Goal: Information Seeking & Learning: Learn about a topic

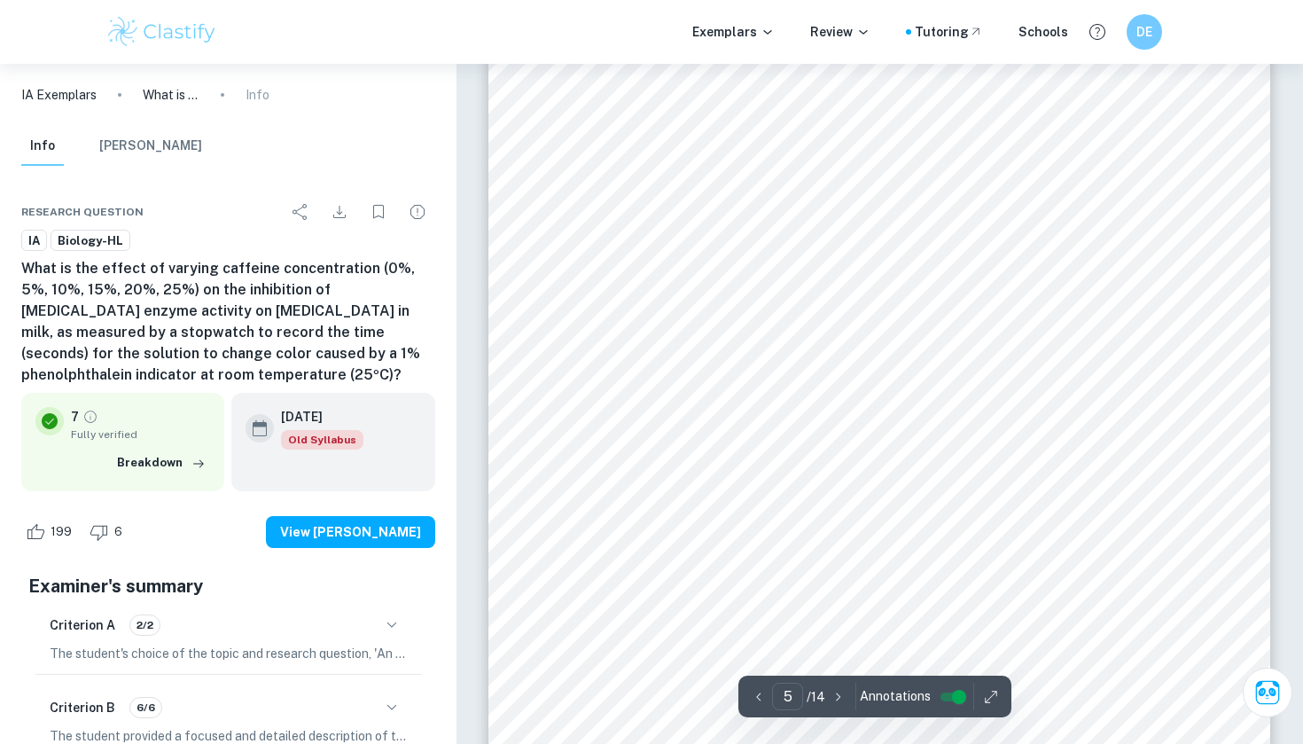
scroll to position [4757, 0]
click at [657, 453] on span "solution (mol" at bounding box center [682, 458] width 74 height 13
click at [708, 384] on div "ï 10 cm 3 measuring cylinder (± 0.1 cm 3 ) ï 5 cm 3 measuring cylinder (± 0.05 …" at bounding box center [880, 457] width 782 height 1105
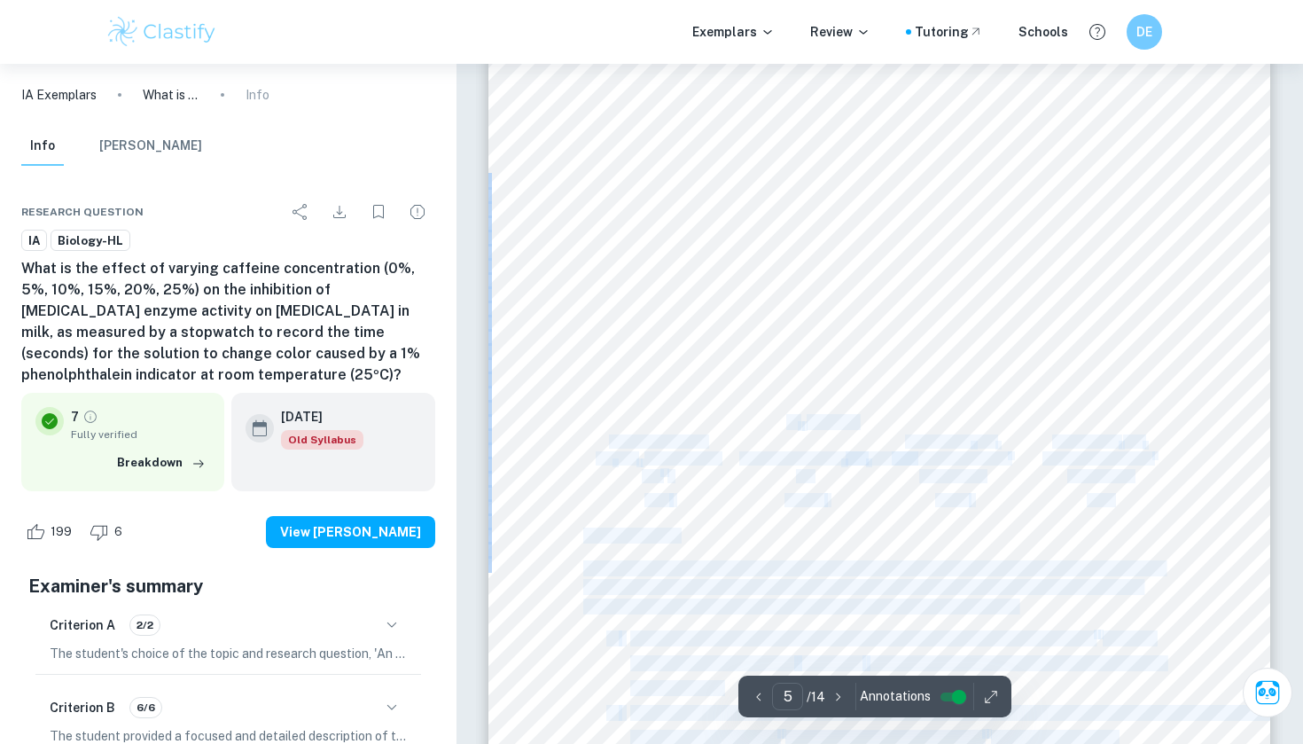
drag, startPoint x: 739, startPoint y: 396, endPoint x: 784, endPoint y: 425, distance: 53.4
click at [784, 425] on div "ï 10 cm 3 measuring cylinder (± 0.1 cm 3 ) ï 5 cm 3 measuring cylinder (± 0.05 …" at bounding box center [880, 457] width 782 height 1105
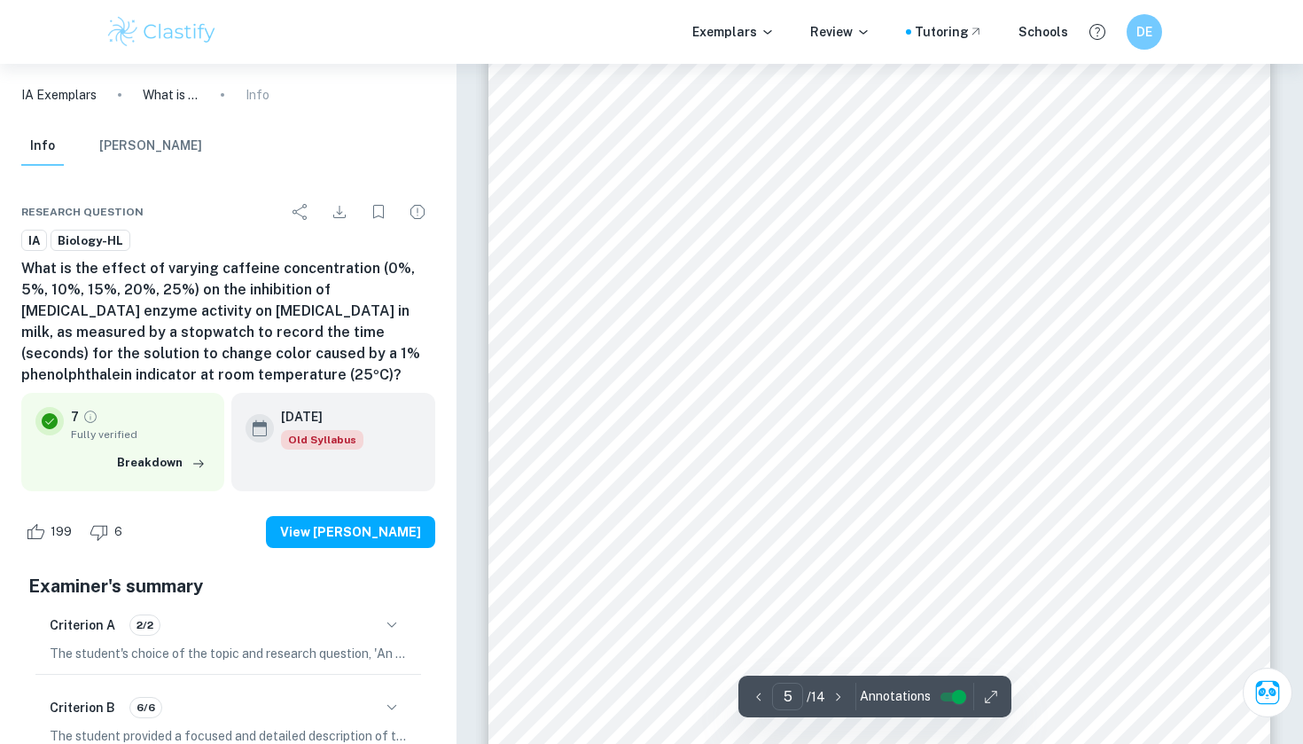
click at [791, 405] on div "ï 10 cm 3 measuring cylinder (± 0.1 cm 3 ) ï 5 cm 3 measuring cylinder (± 0.05 …" at bounding box center [880, 457] width 782 height 1105
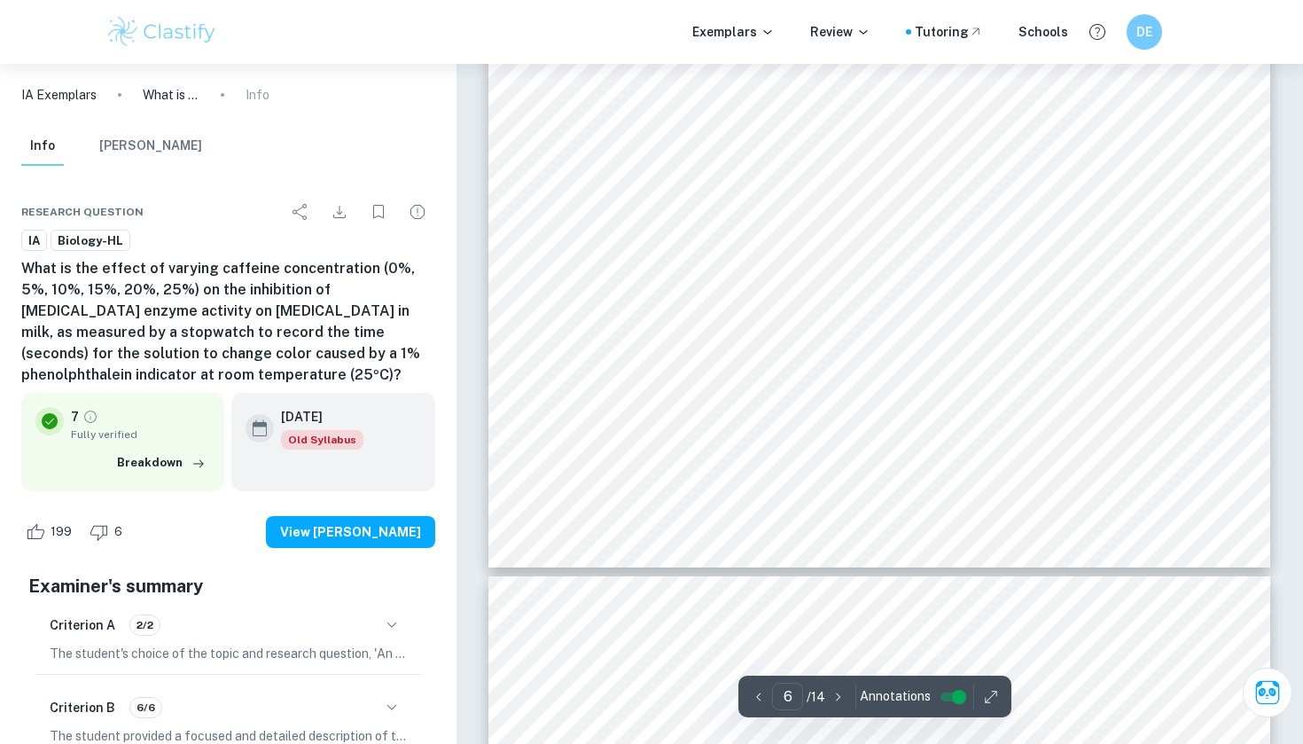
scroll to position [6333, 0]
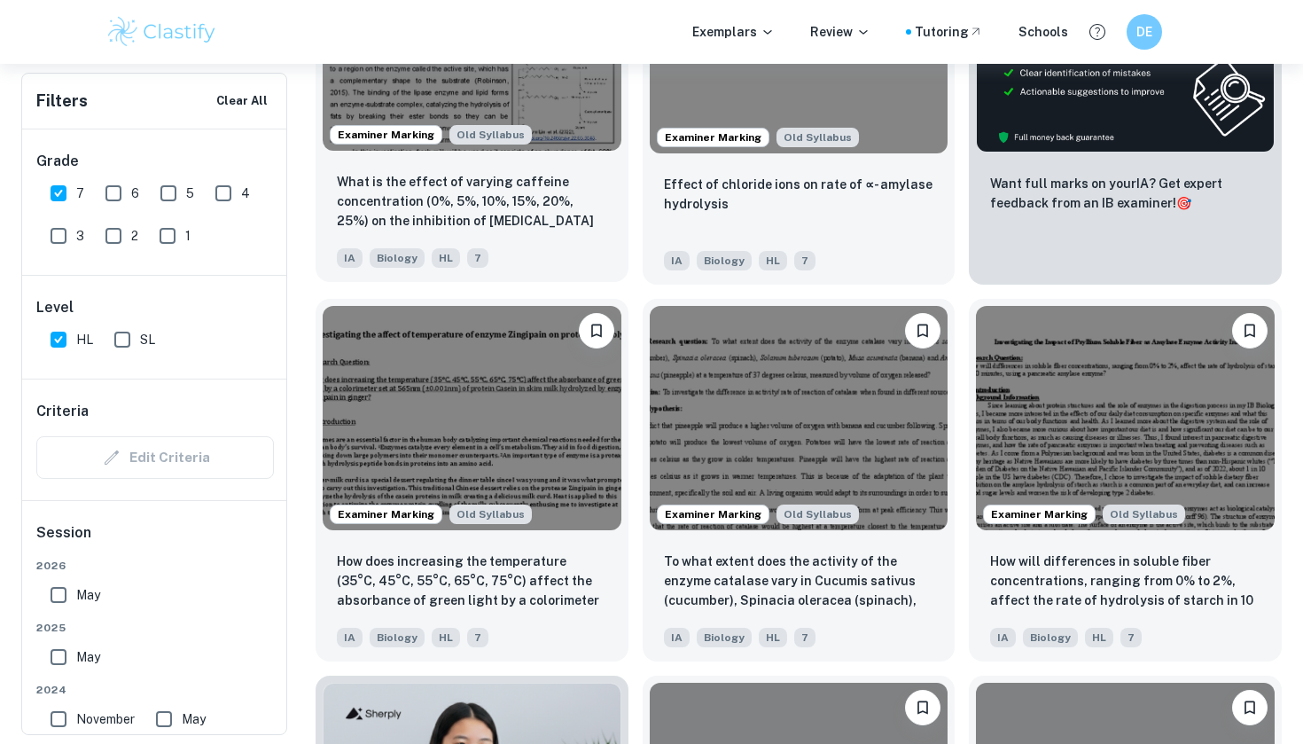
scroll to position [770, 0]
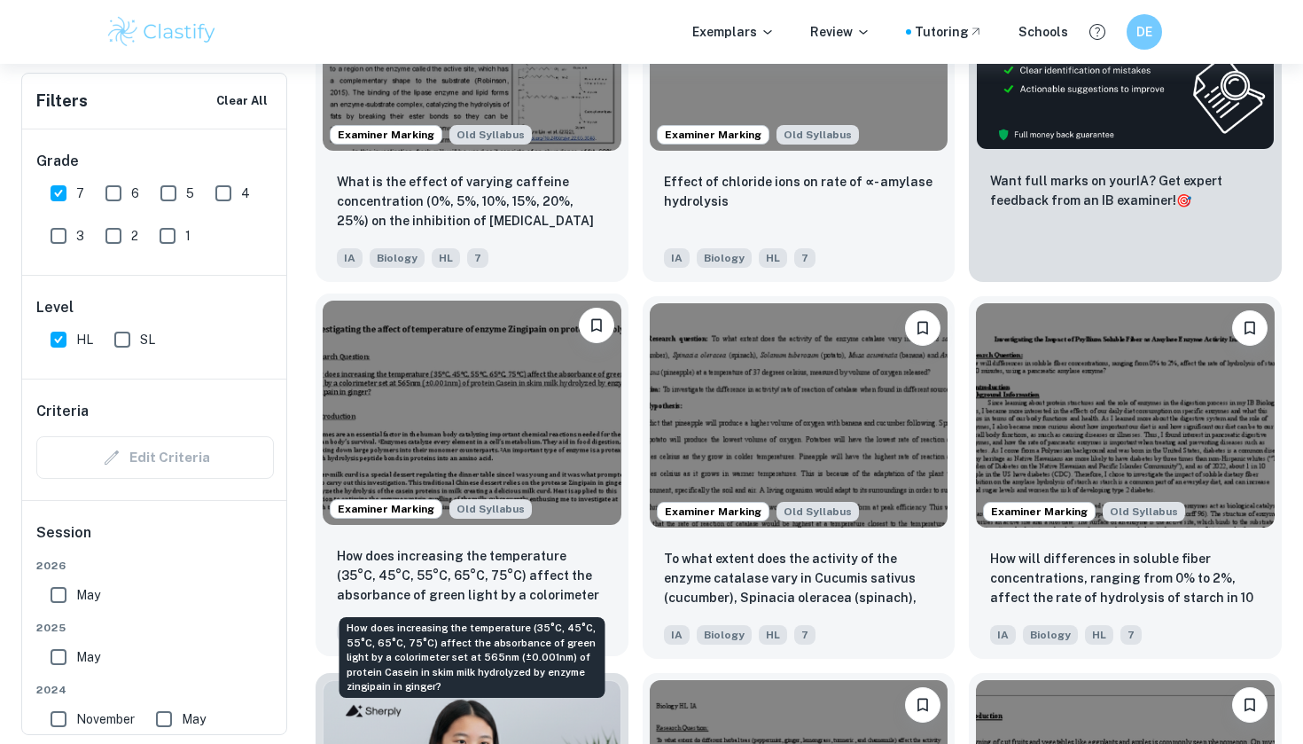
click at [473, 590] on p "How does increasing the temperature (35°C, 45°C, 55°C, 65°C, 75°C) affect the a…" at bounding box center [472, 576] width 270 height 60
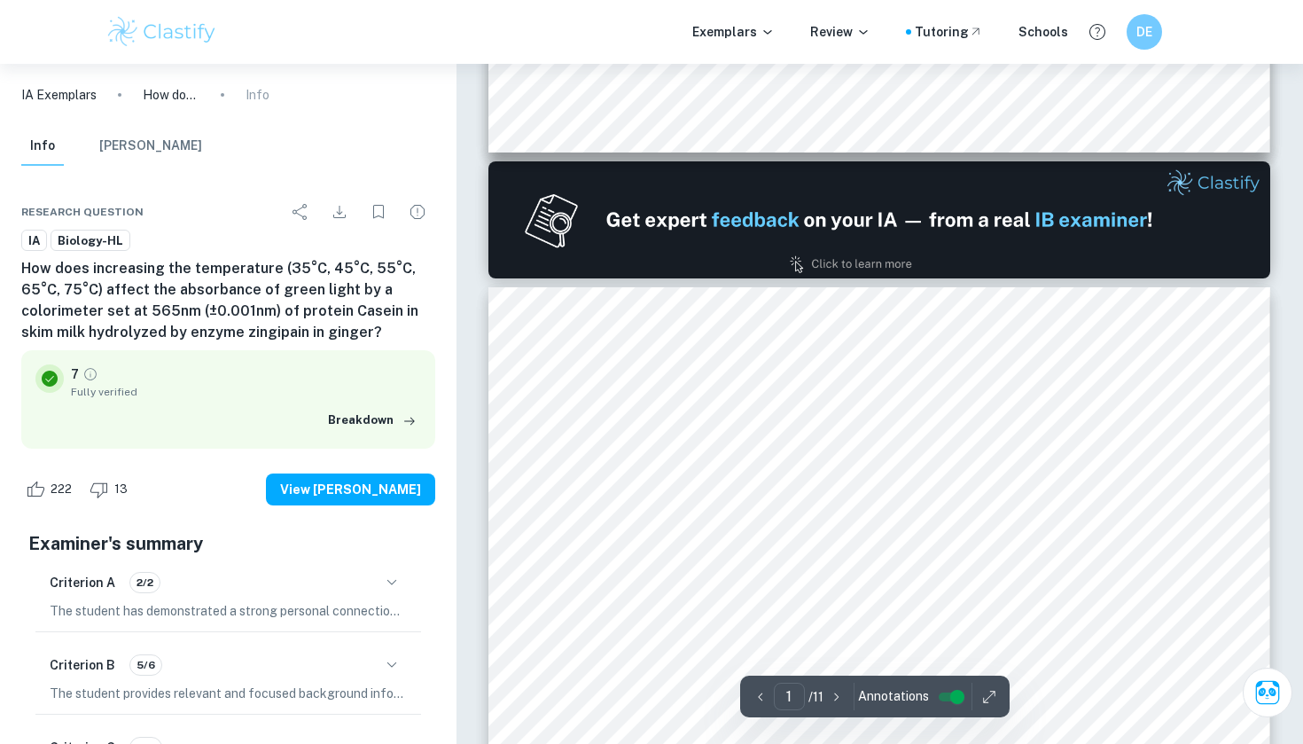
type input "2"
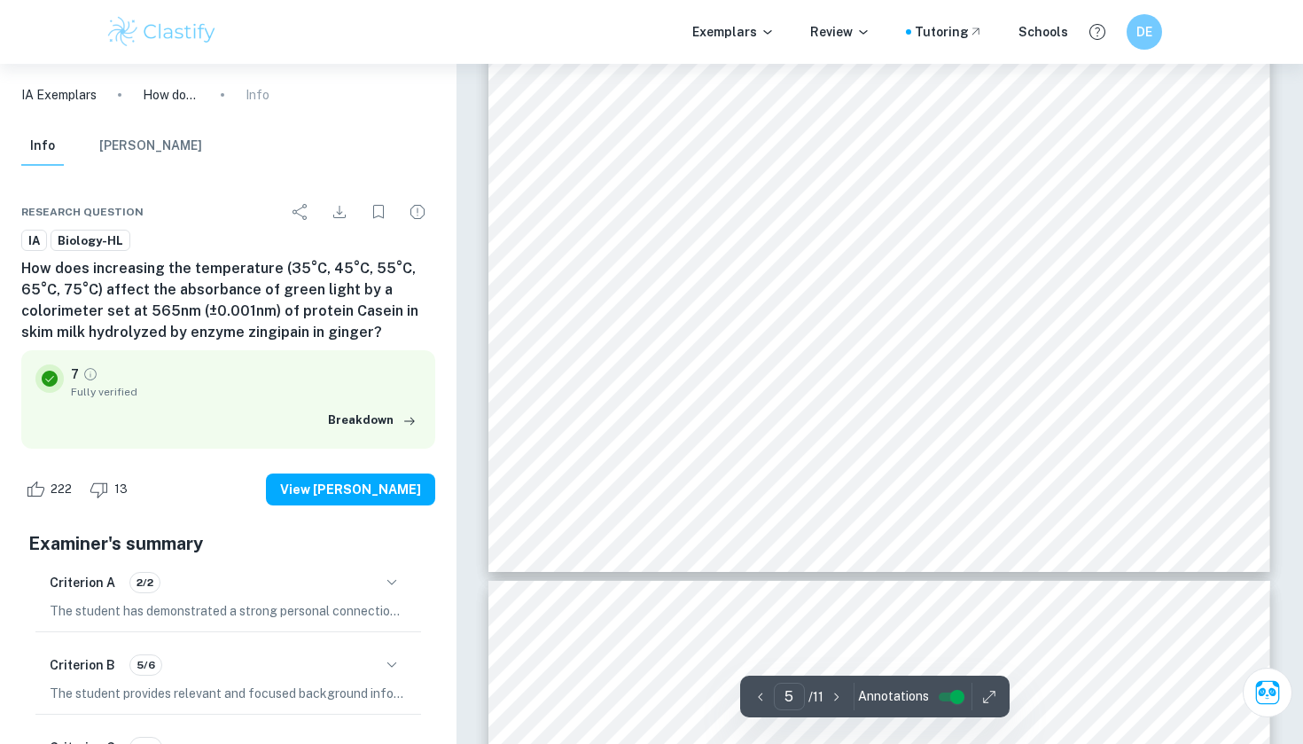
type input "6"
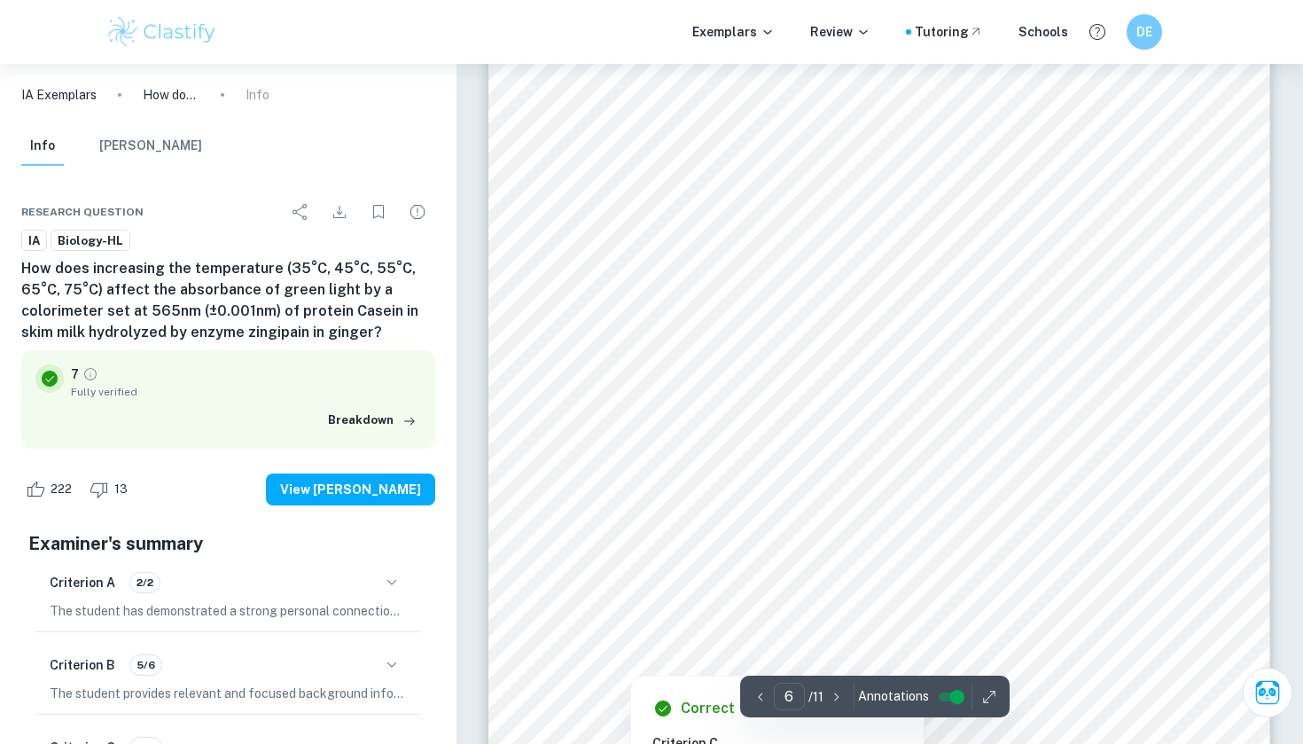
scroll to position [6362, 0]
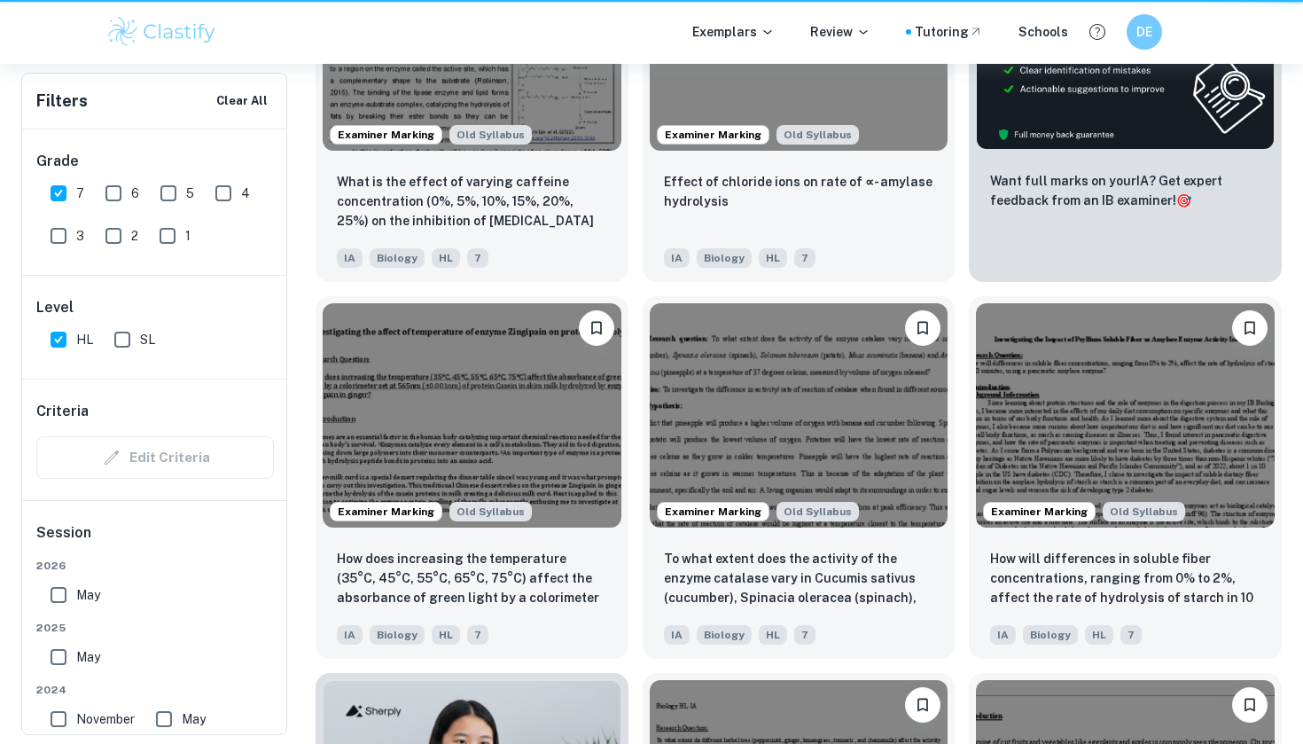
scroll to position [0, 190]
